Goal: Information Seeking & Learning: Learn about a topic

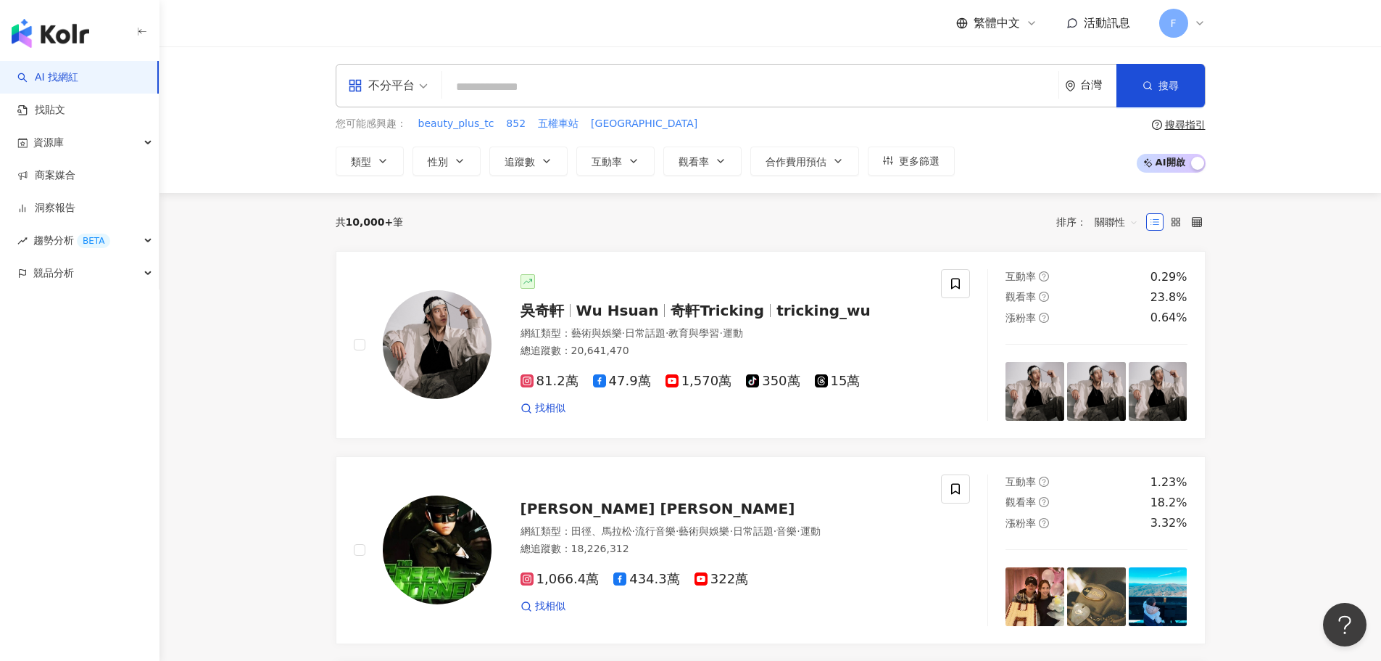
click at [532, 89] on input "search" at bounding box center [750, 87] width 605 height 28
paste input "**********"
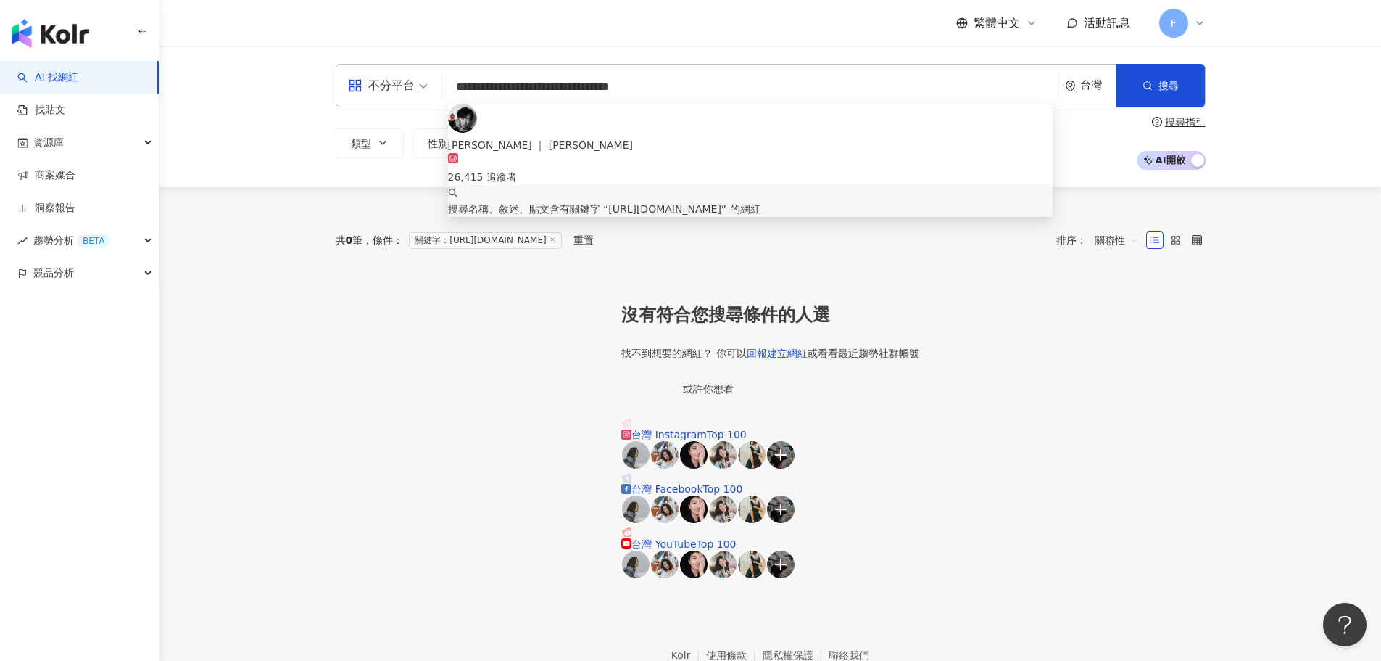
click at [722, 203] on span "[URL][DOMAIN_NAME]" at bounding box center [664, 209] width 113 height 12
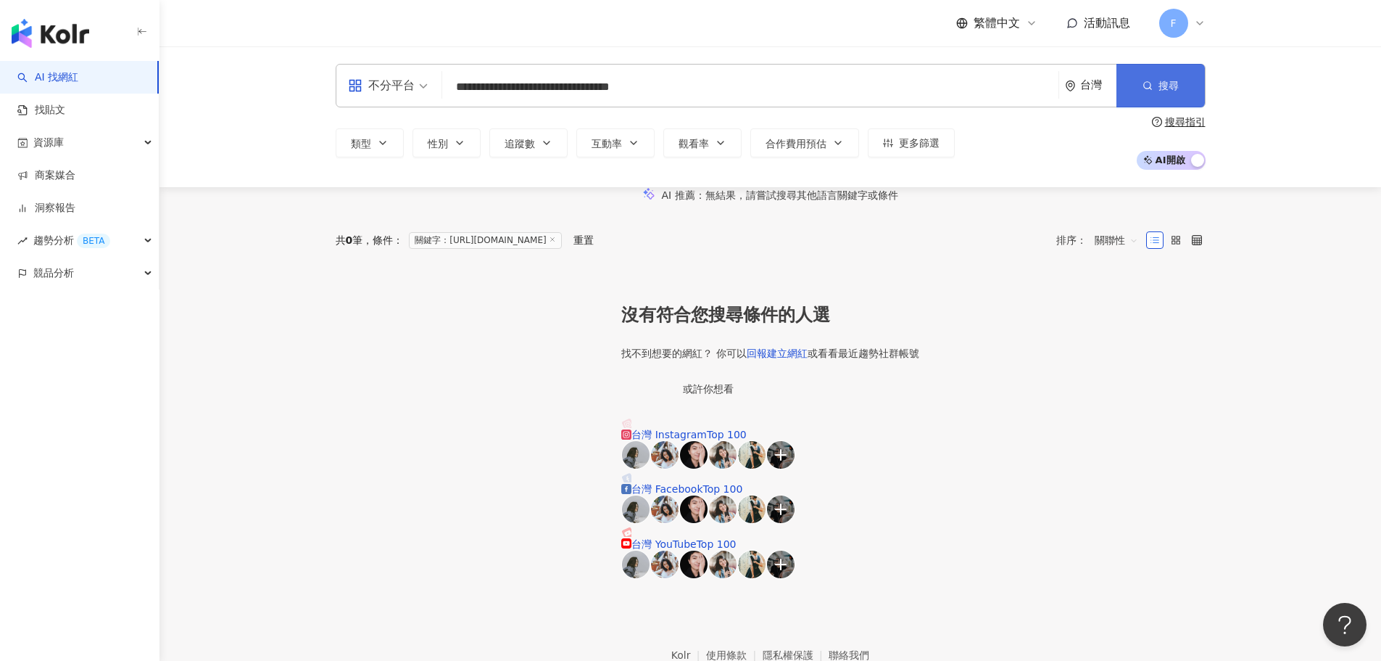
type input "**********"
click at [1175, 83] on span "搜尋" at bounding box center [1169, 86] width 20 height 12
click at [698, 92] on input "**********" at bounding box center [750, 87] width 605 height 28
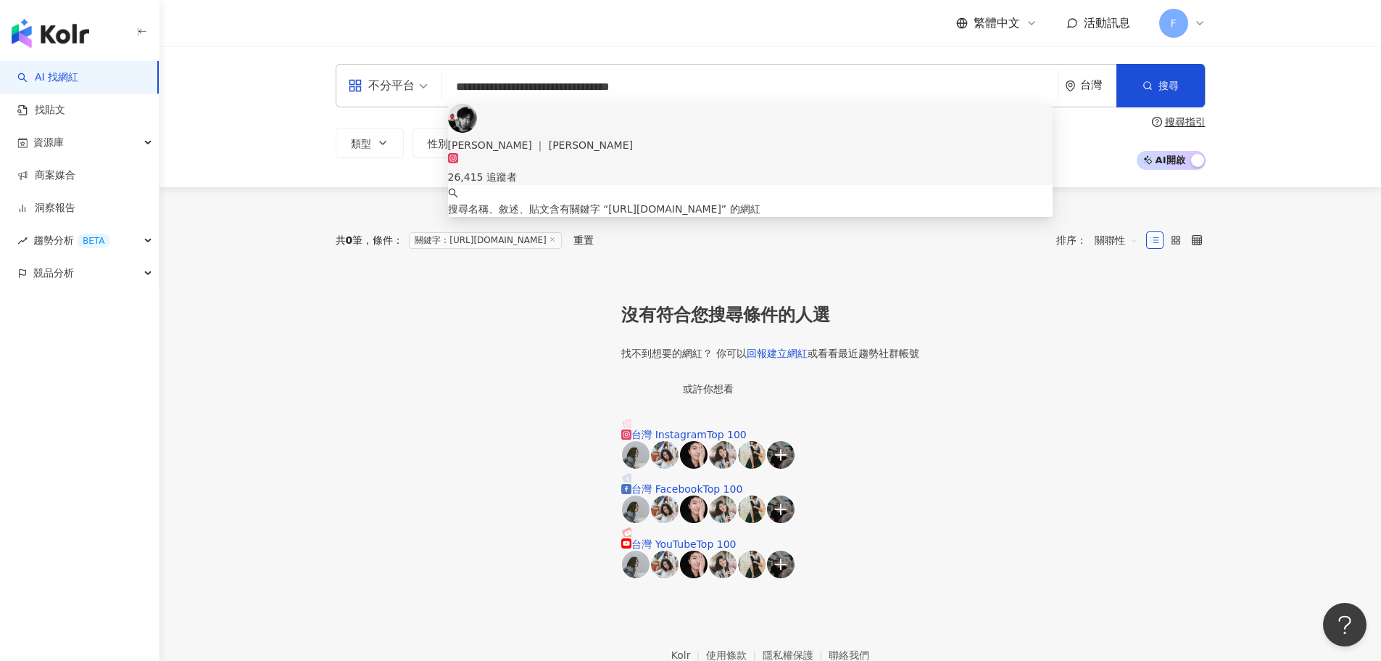
click at [498, 129] on div "Sam ｜ 山姆 26,415 追蹤者" at bounding box center [750, 144] width 605 height 81
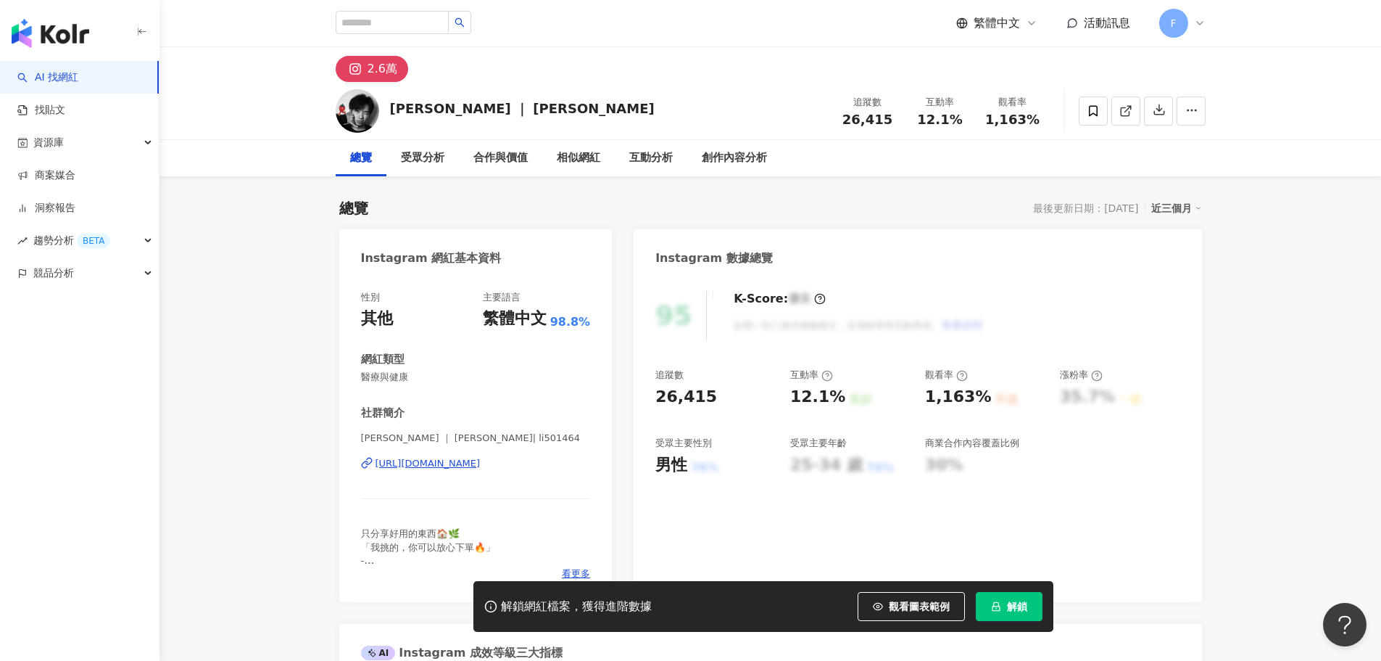
click at [1004, 618] on button "解鎖" at bounding box center [1009, 606] width 67 height 29
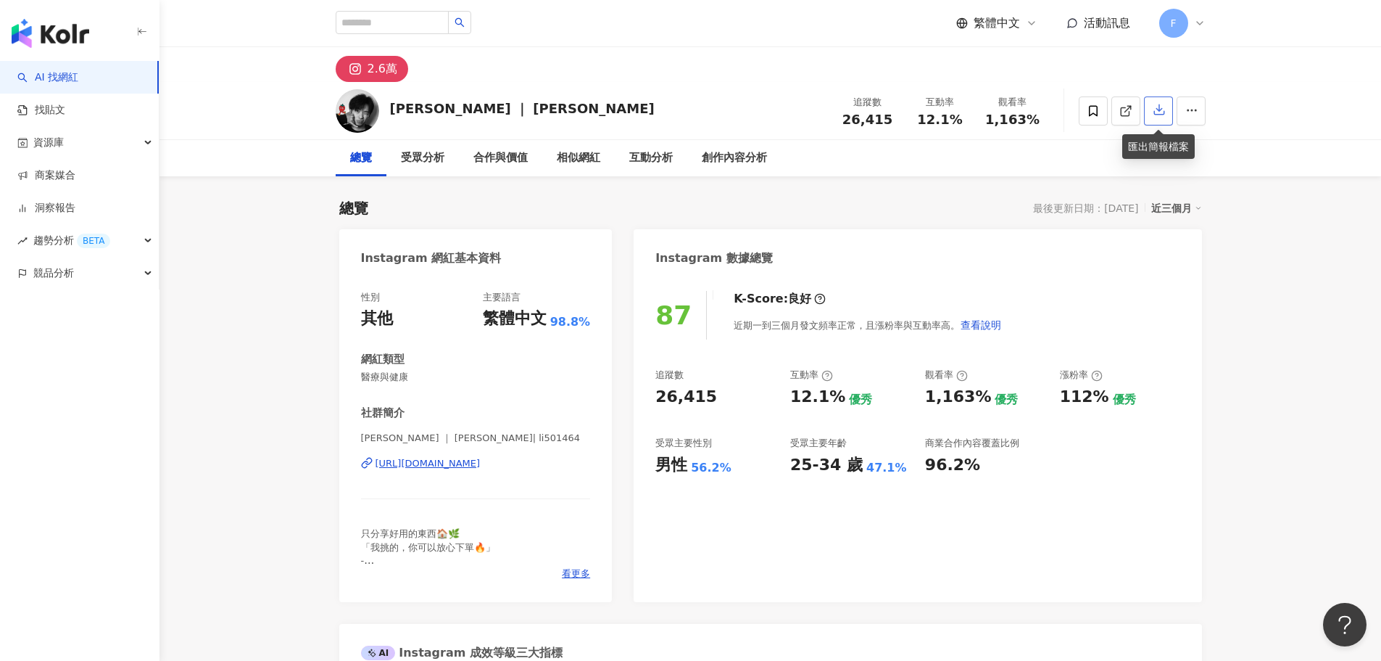
click at [1167, 106] on button "button" at bounding box center [1158, 110] width 29 height 29
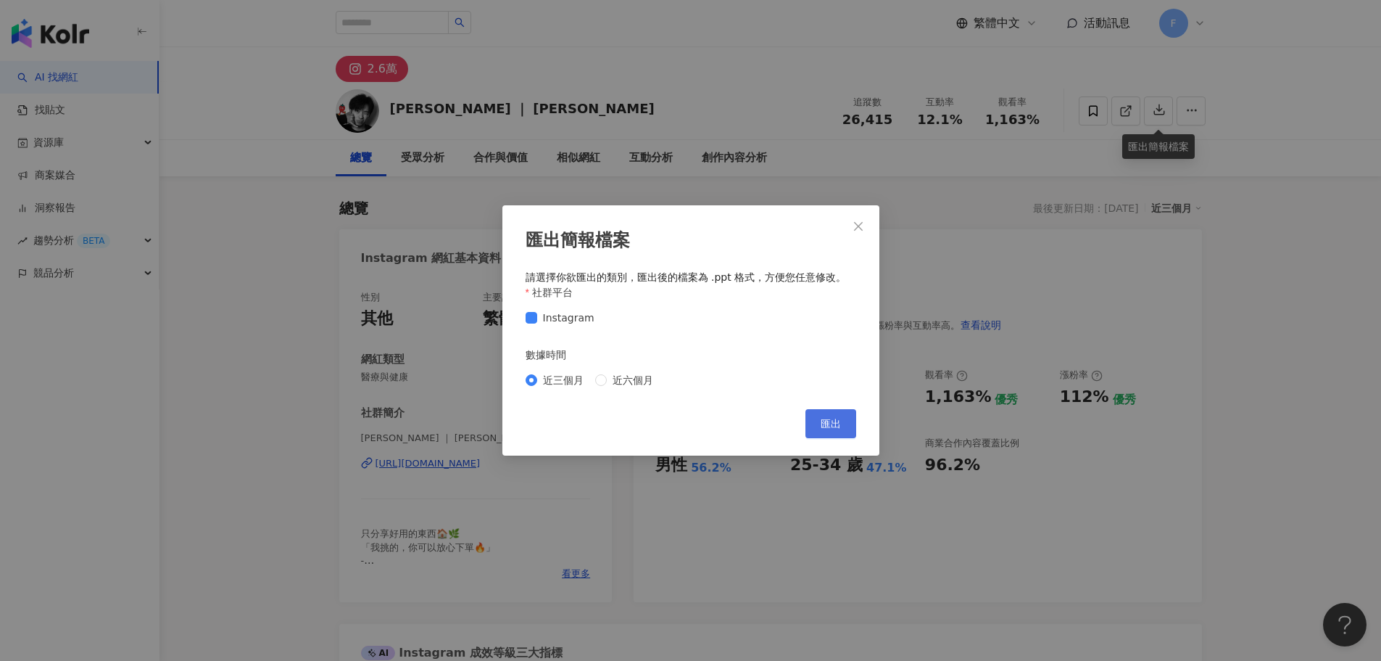
click at [830, 429] on span "匯出" at bounding box center [831, 424] width 20 height 12
click at [860, 226] on icon "close" at bounding box center [859, 226] width 12 height 12
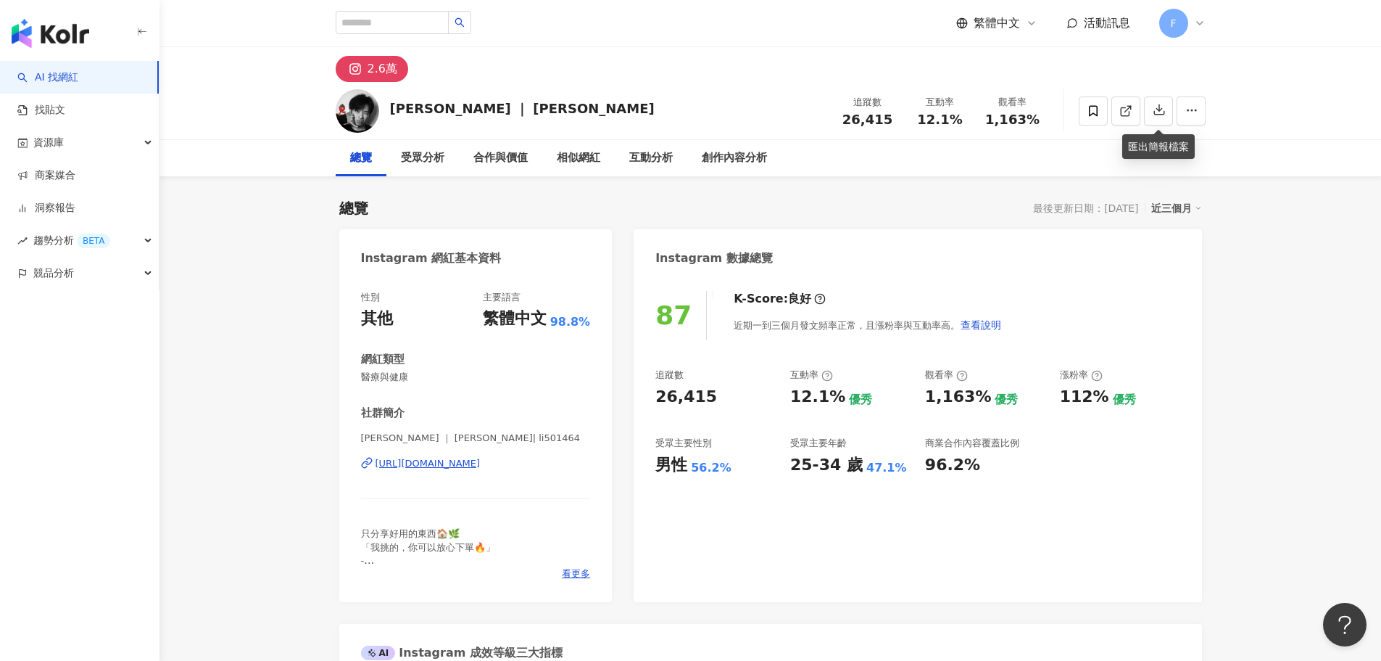
click at [611, 162] on div "相似網紅" at bounding box center [578, 158] width 73 height 36
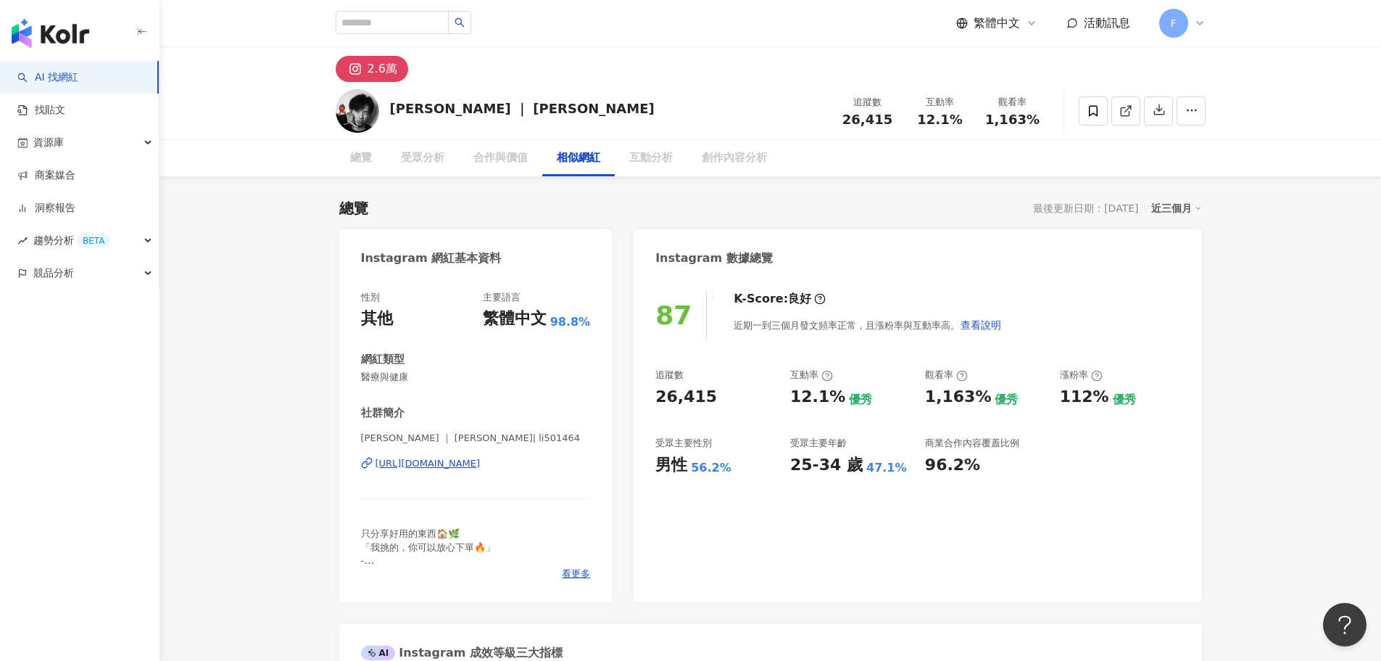
scroll to position [2376, 0]
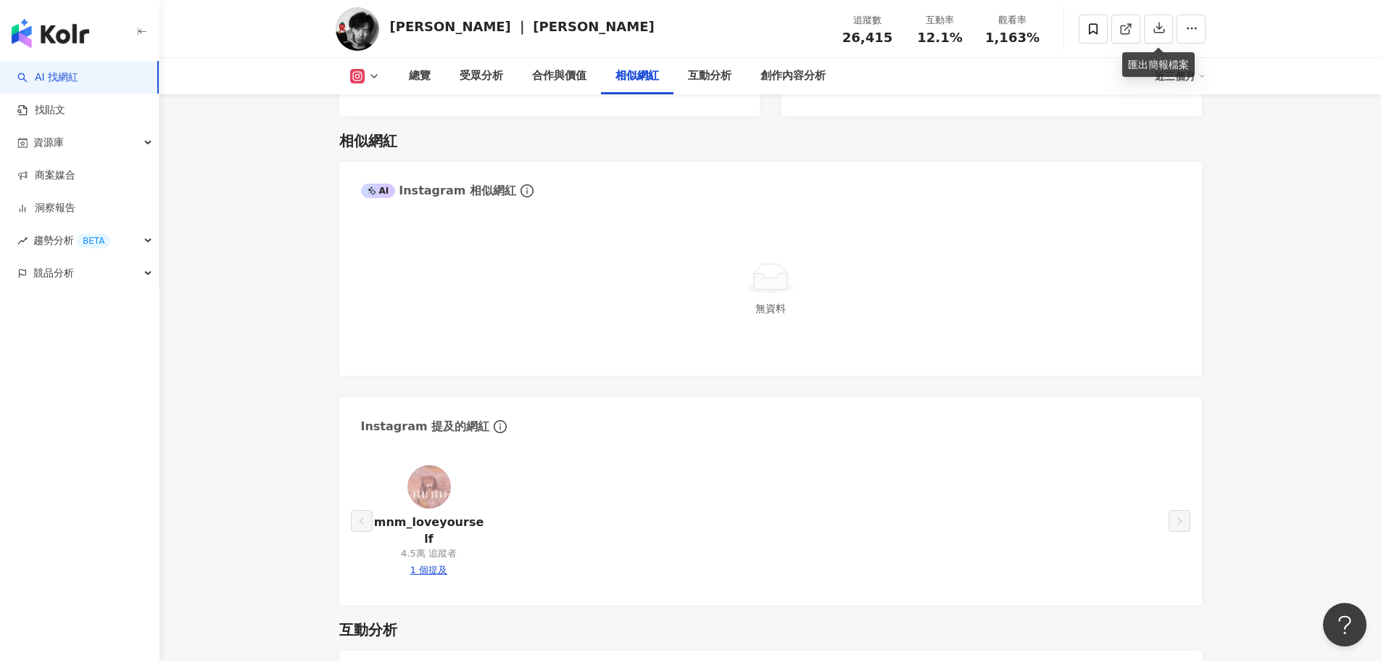
click at [421, 465] on img at bounding box center [430, 487] width 44 height 44
click at [460, 73] on div "受眾分析" at bounding box center [482, 75] width 44 height 17
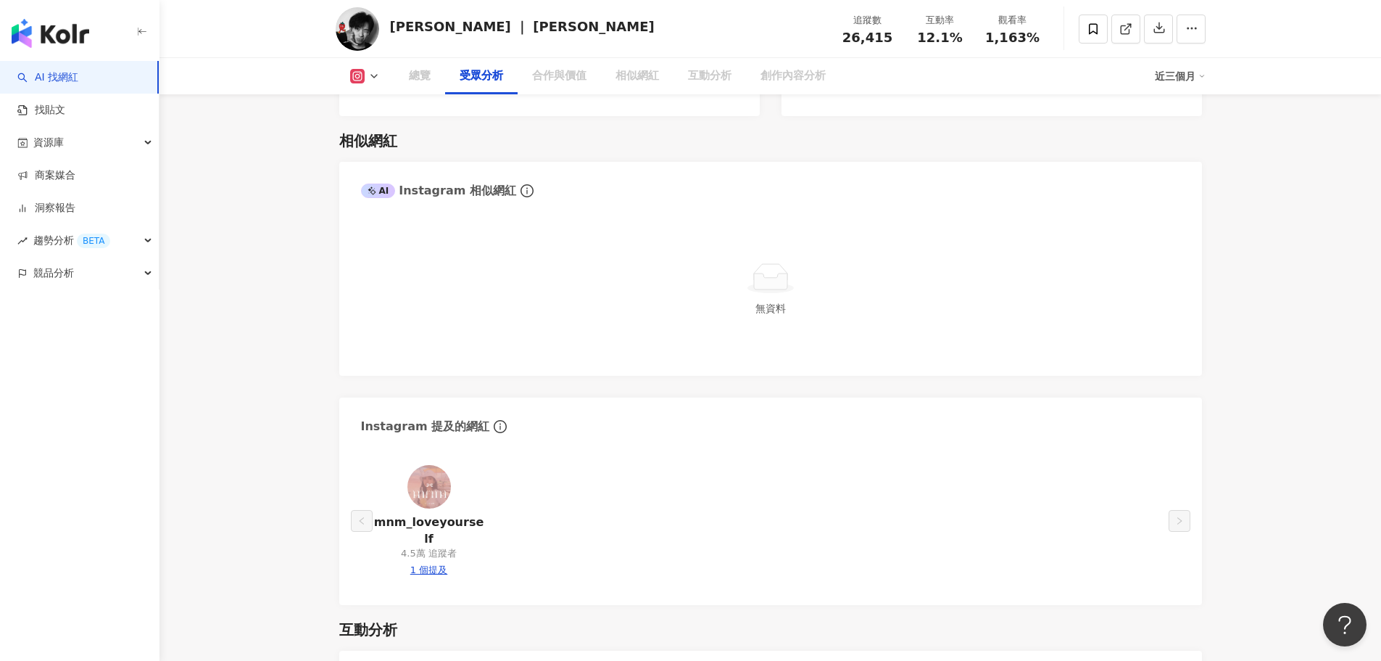
scroll to position [1239, 0]
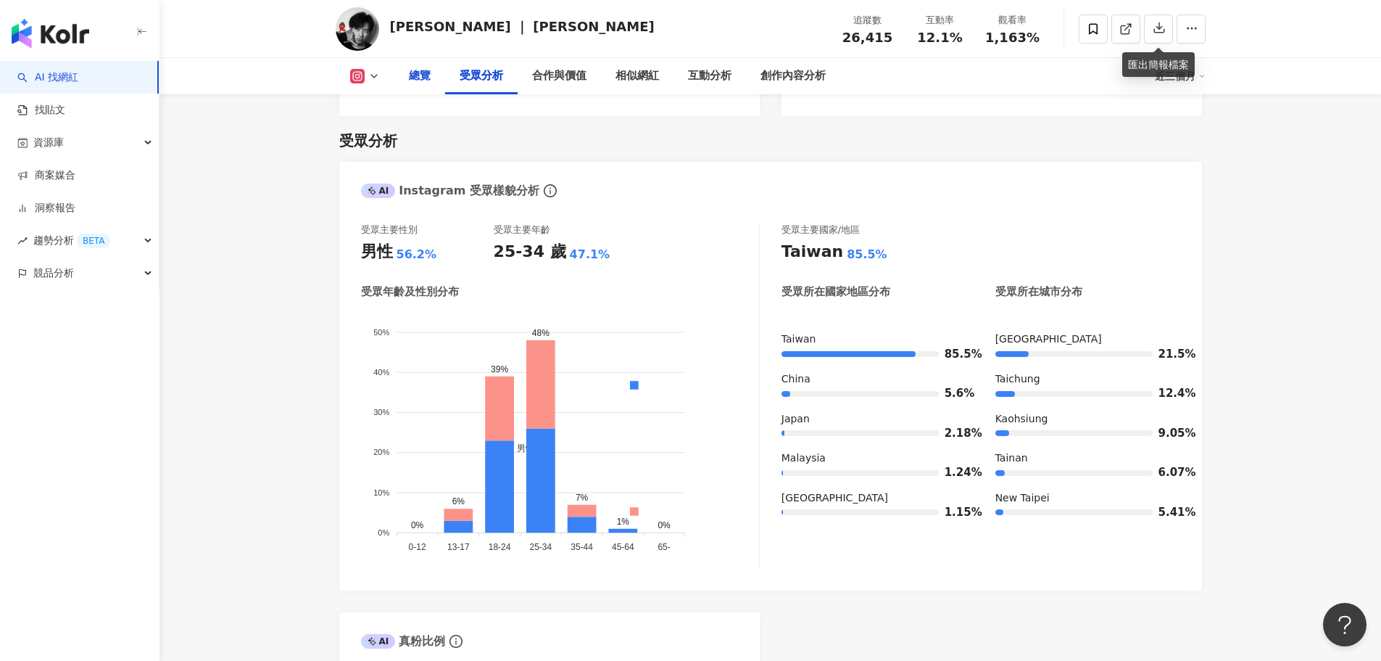
click at [430, 74] on div "總覽" at bounding box center [420, 75] width 22 height 17
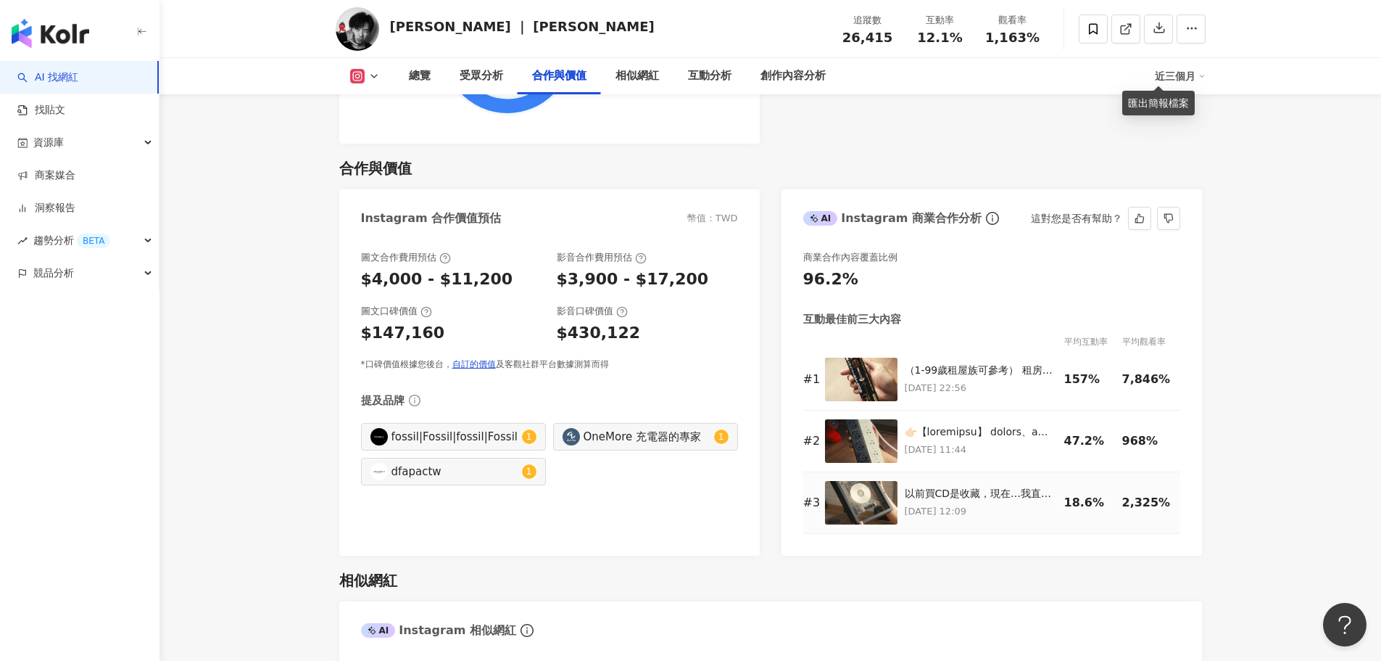
scroll to position [1975, 0]
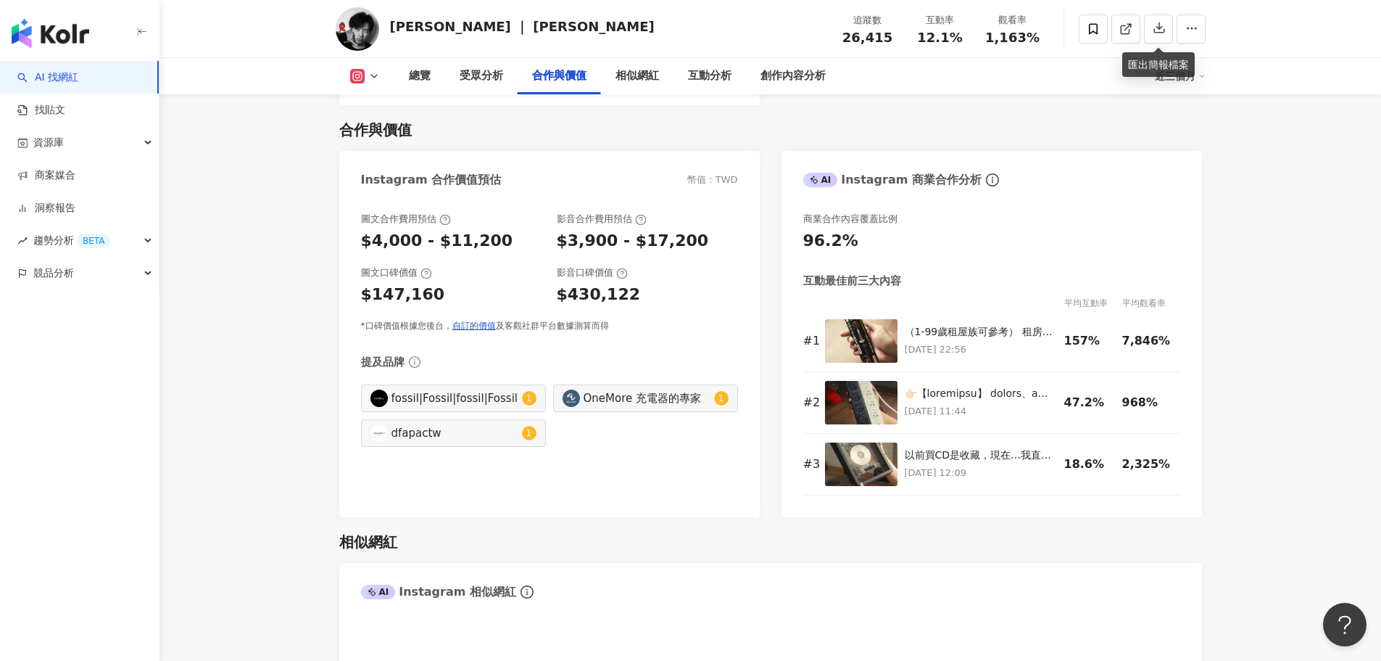
click at [356, 75] on icon at bounding box center [356, 76] width 3 height 3
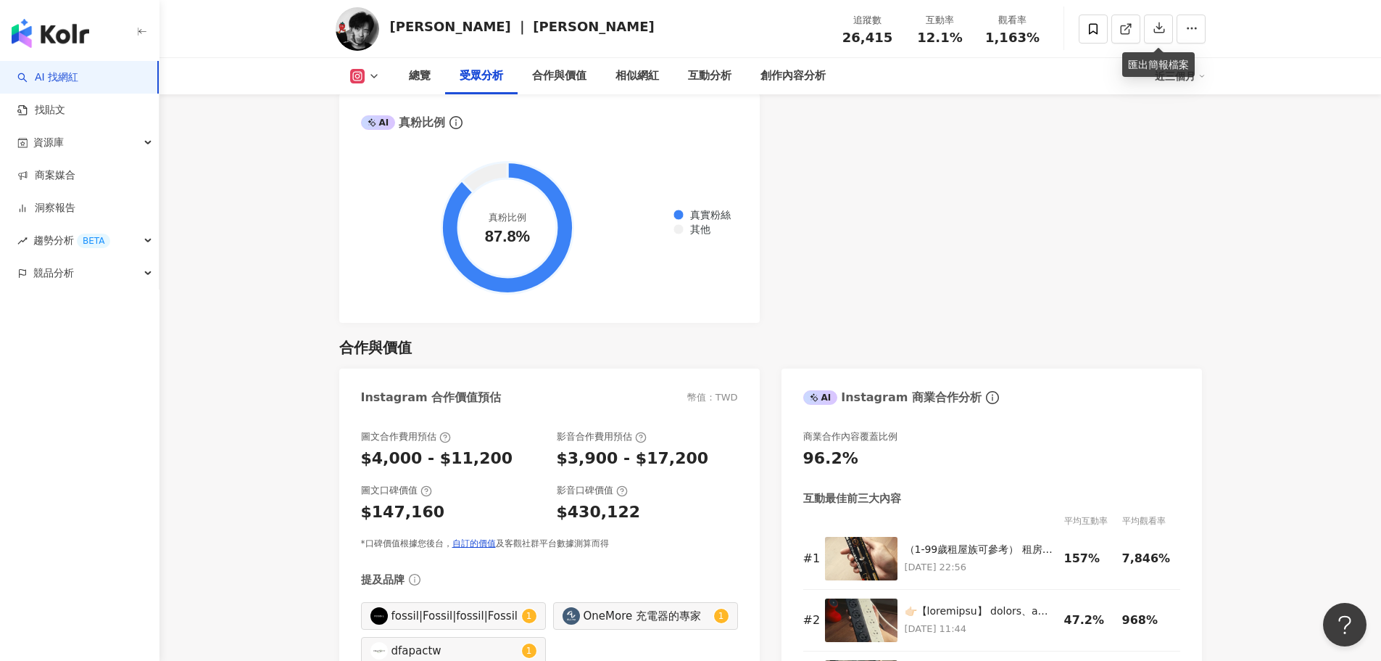
drag, startPoint x: 259, startPoint y: 379, endPoint x: 191, endPoint y: 393, distance: 68.8
drag, startPoint x: 314, startPoint y: 133, endPoint x: 468, endPoint y: 44, distance: 178.4
